Goal: Task Accomplishment & Management: Manage account settings

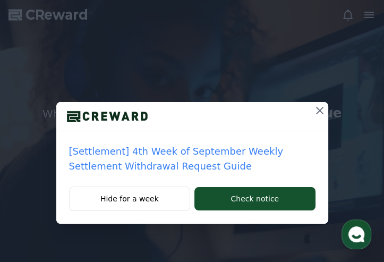
click at [323, 108] on icon at bounding box center [319, 110] width 13 height 13
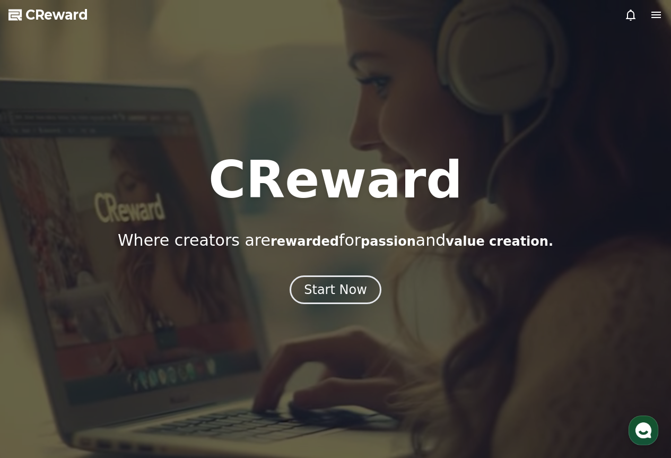
drag, startPoint x: 387, startPoint y: 0, endPoint x: 369, endPoint y: 89, distance: 90.9
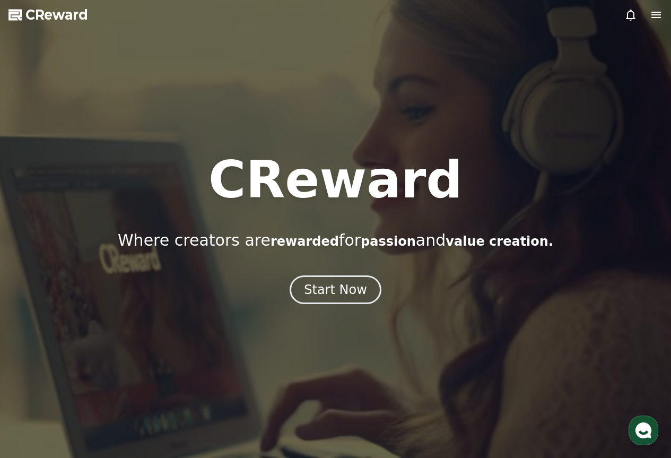
click at [369, 89] on div at bounding box center [335, 229] width 671 height 458
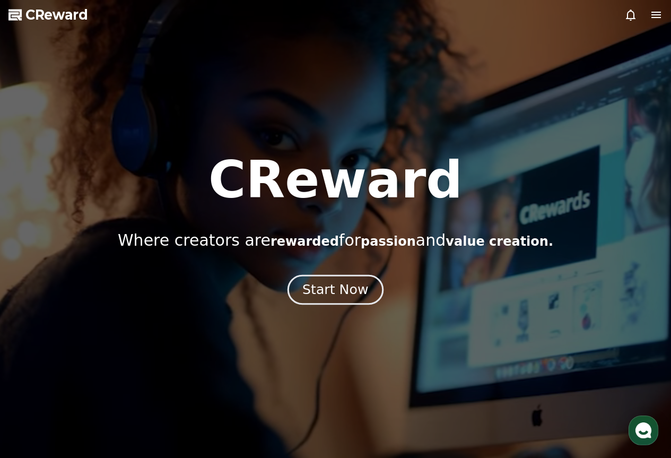
click at [335, 261] on div "Start Now" at bounding box center [335, 290] width 66 height 18
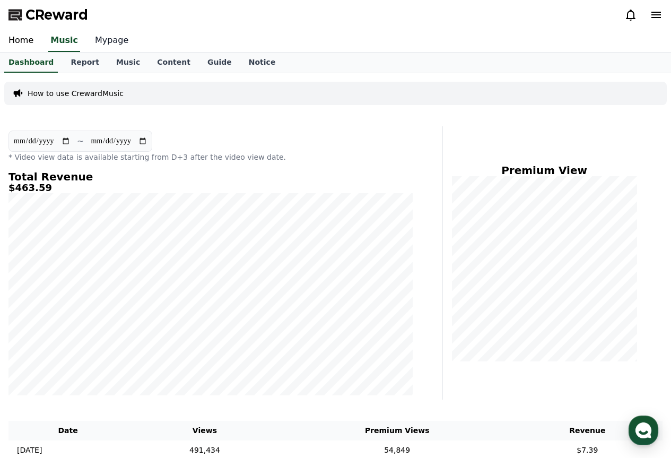
click at [103, 38] on link "Mypage" at bounding box center [111, 41] width 50 height 22
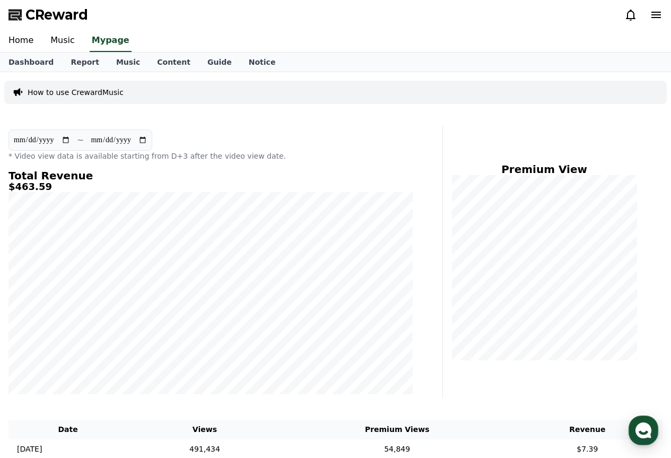
select select "**********"
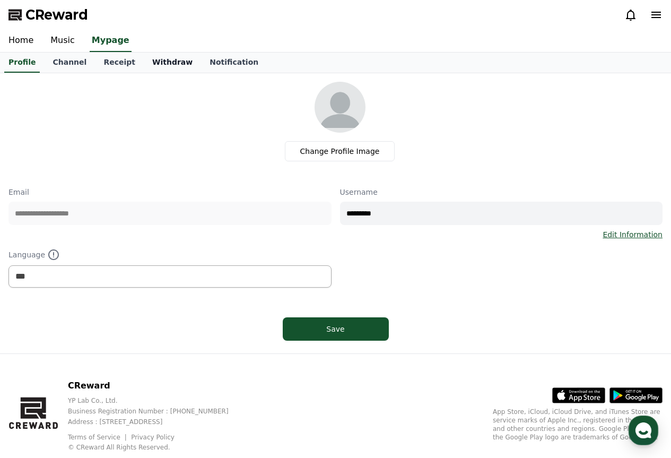
click at [155, 66] on link "Withdraw" at bounding box center [172, 63] width 57 height 20
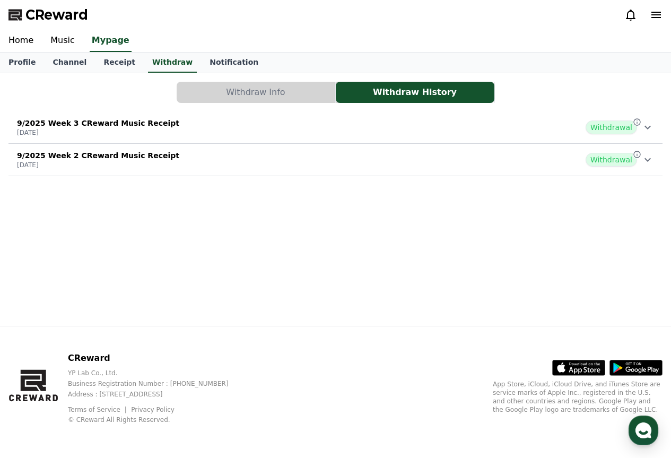
click at [281, 89] on button "Withdraw Info" at bounding box center [256, 92] width 159 height 21
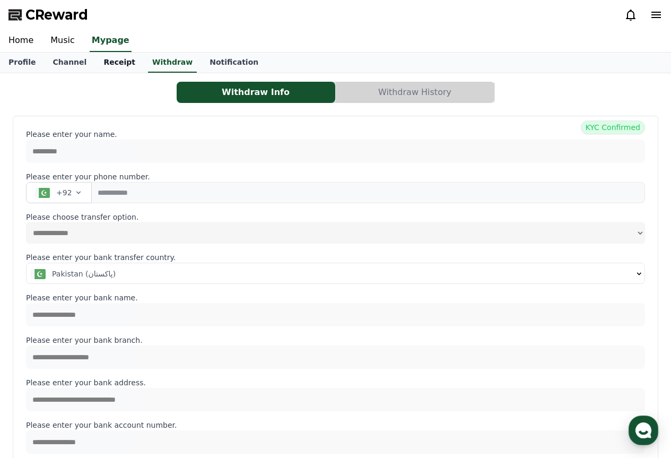
click at [122, 72] on link "Receipt" at bounding box center [119, 63] width 49 height 20
